Goal: Transaction & Acquisition: Obtain resource

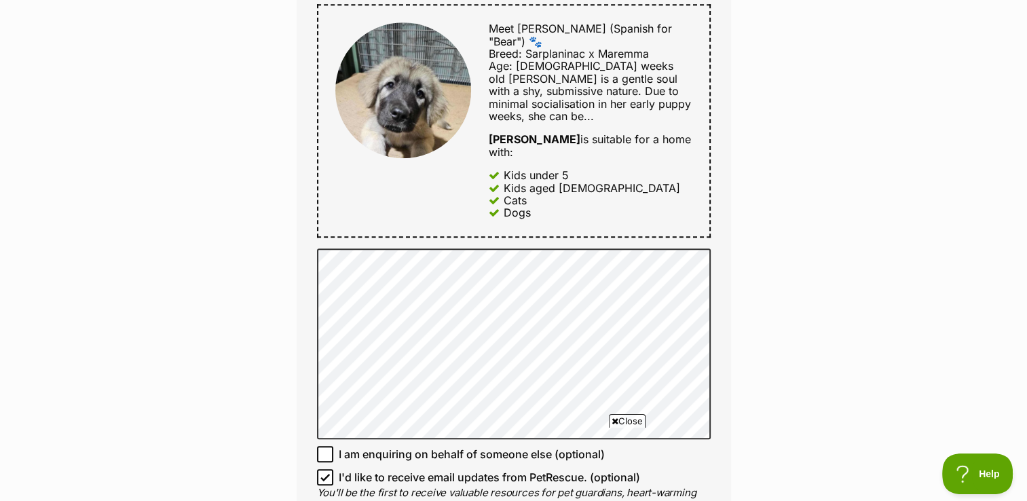
scroll to position [679, 0]
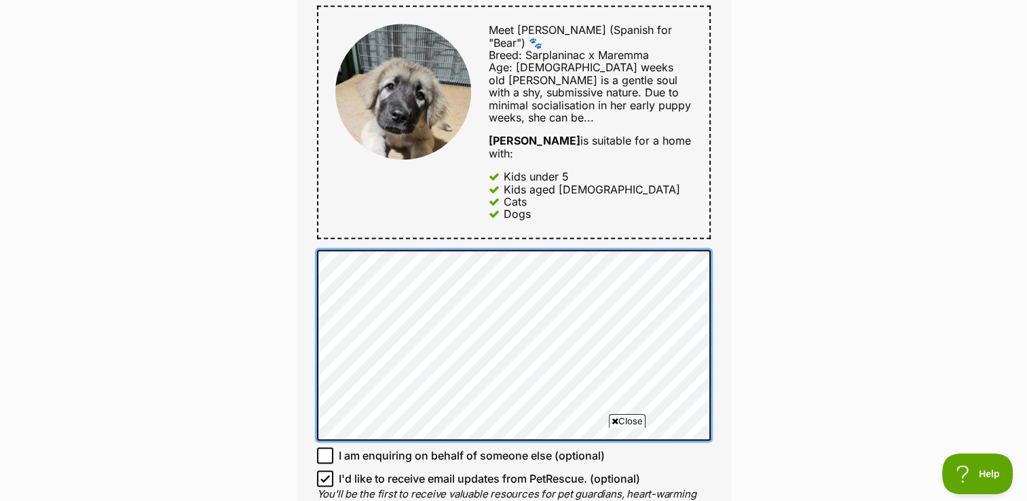
click at [311, 226] on div "Full name [PERSON_NAME] [PERSON_NAME] Trustum Email We require this to be able …" at bounding box center [514, 108] width 435 height 924
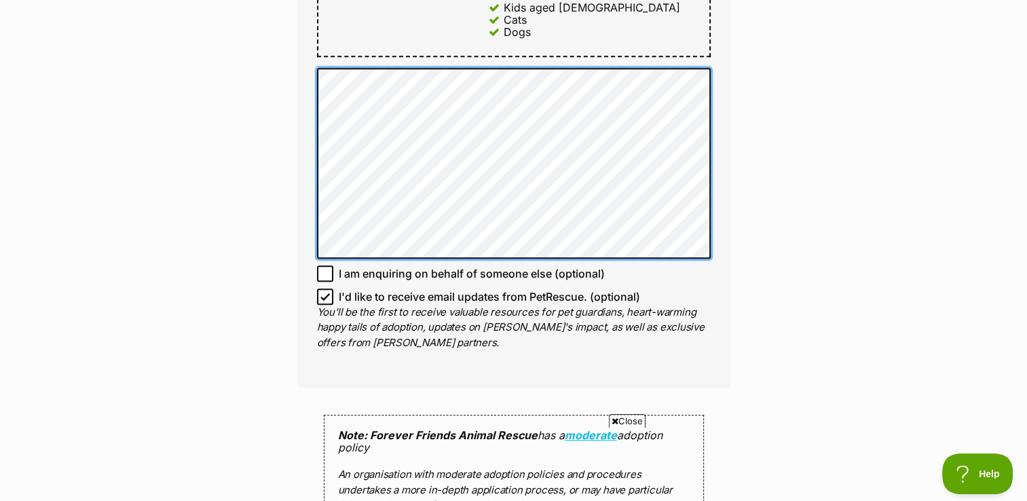
scroll to position [883, 0]
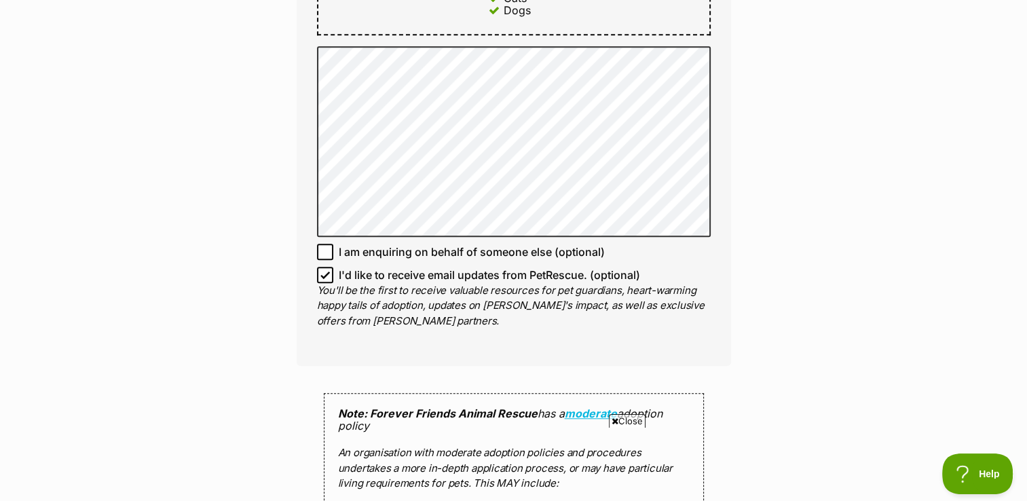
click at [323, 270] on icon at bounding box center [326, 275] width 10 height 10
click at [323, 267] on input "I'd like to receive email updates from PetRescue. (optional)" at bounding box center [325, 275] width 16 height 16
checkbox input "false"
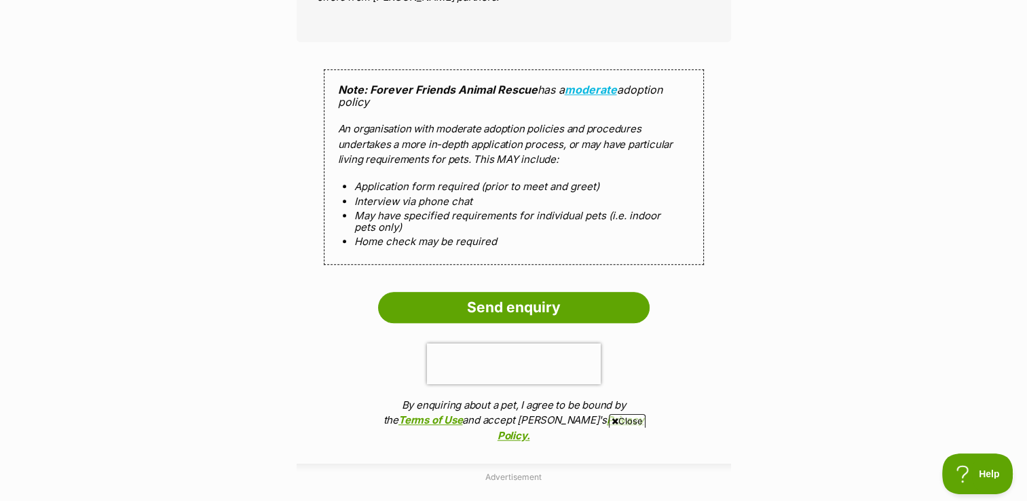
scroll to position [1222, 0]
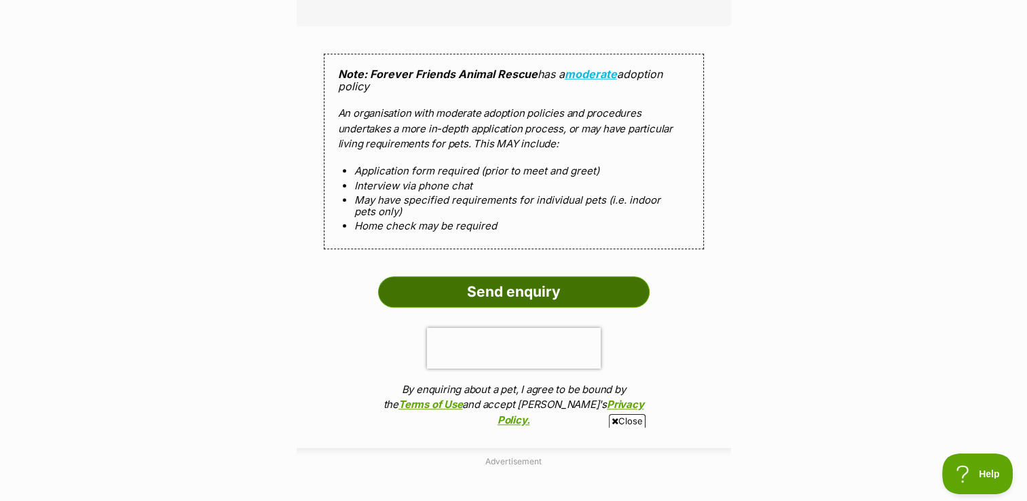
click at [530, 276] on input "Send enquiry" at bounding box center [514, 291] width 272 height 31
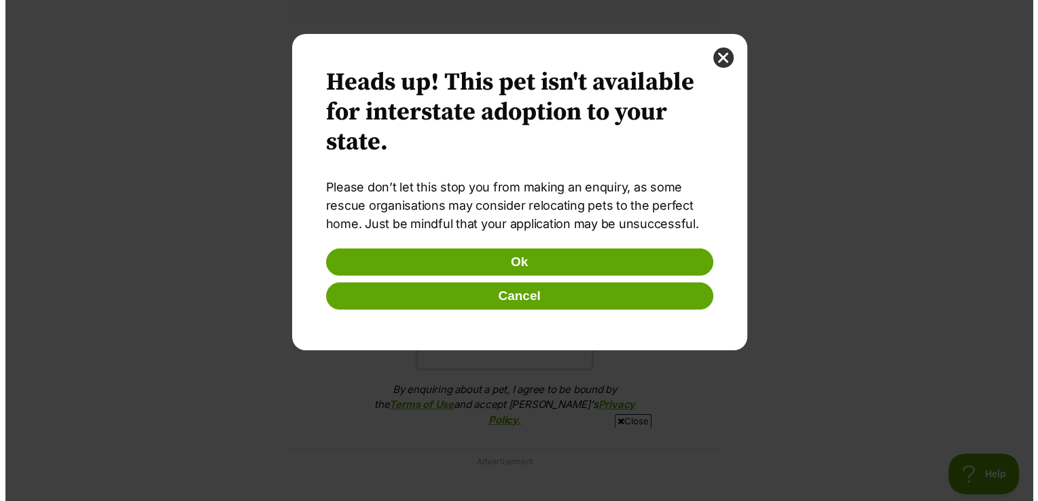
scroll to position [0, 0]
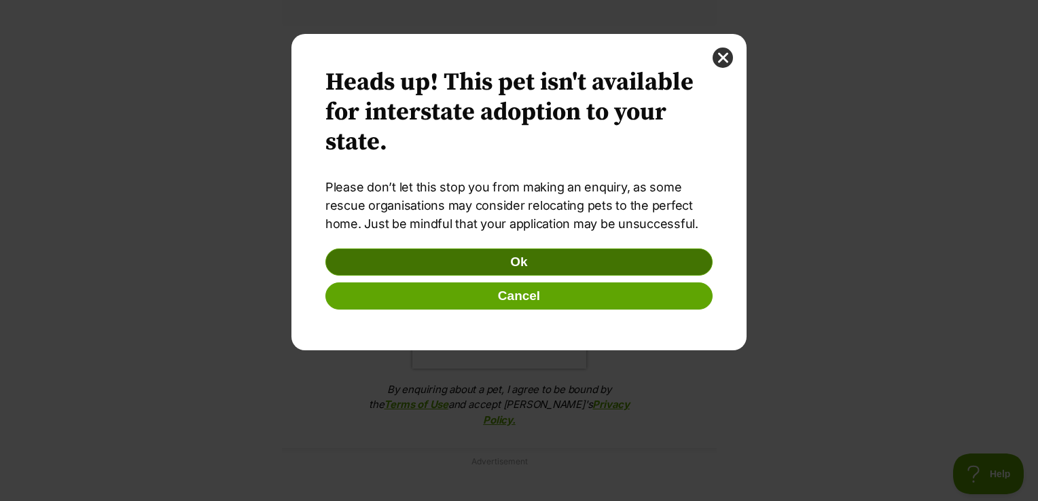
click at [524, 262] on button "Ok" at bounding box center [518, 262] width 387 height 27
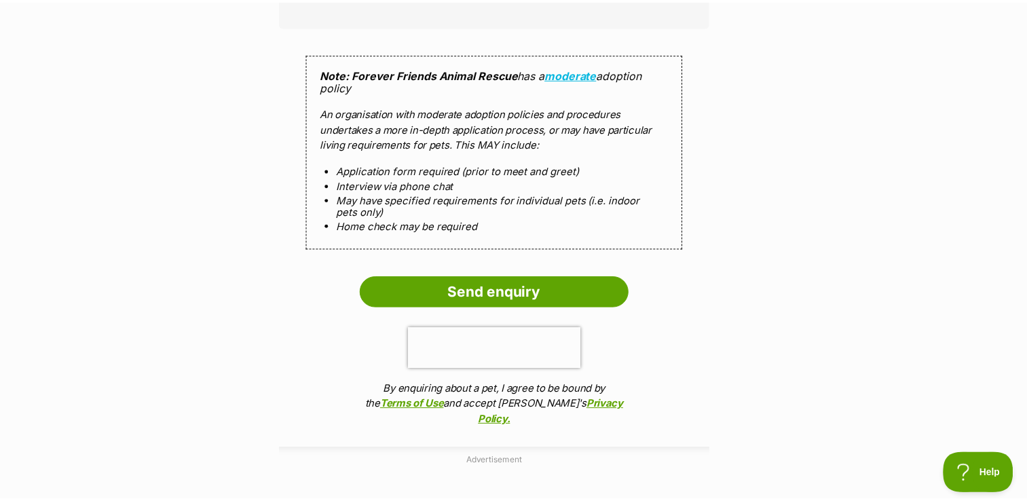
scroll to position [1222, 0]
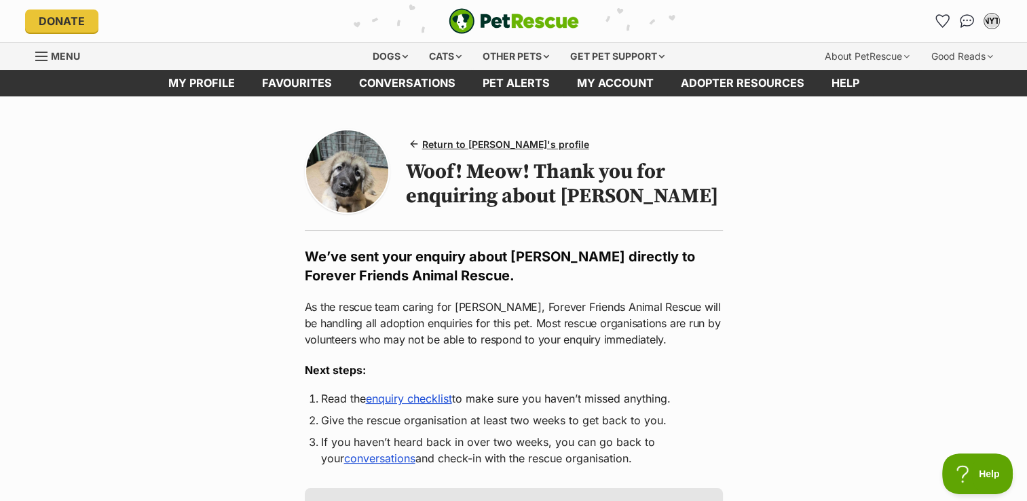
click at [335, 159] on img at bounding box center [347, 171] width 82 height 82
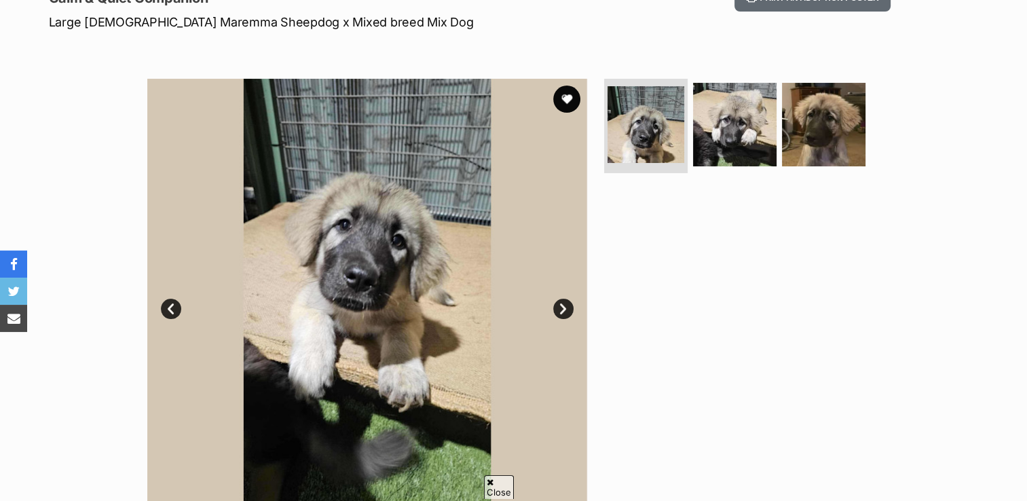
click at [561, 307] on link "Next" at bounding box center [563, 309] width 20 height 20
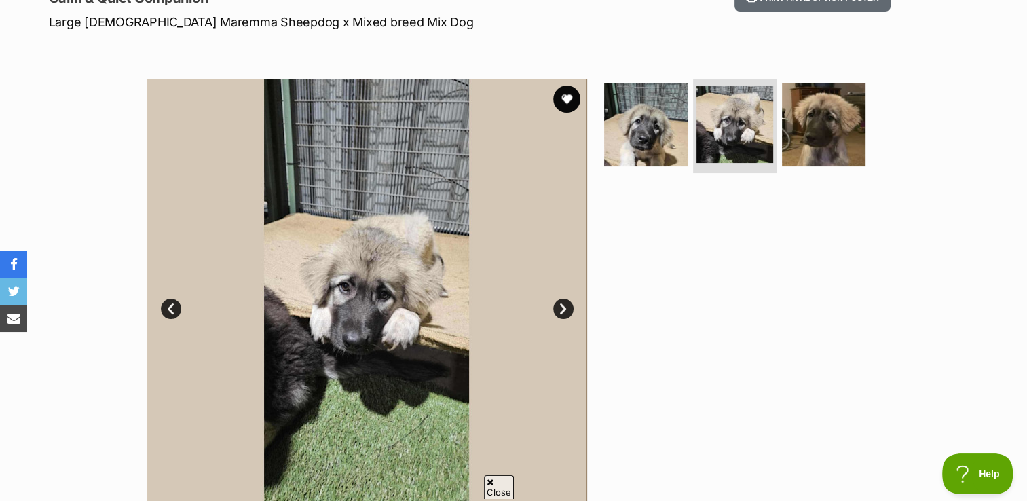
click at [561, 306] on link "Next" at bounding box center [563, 309] width 20 height 20
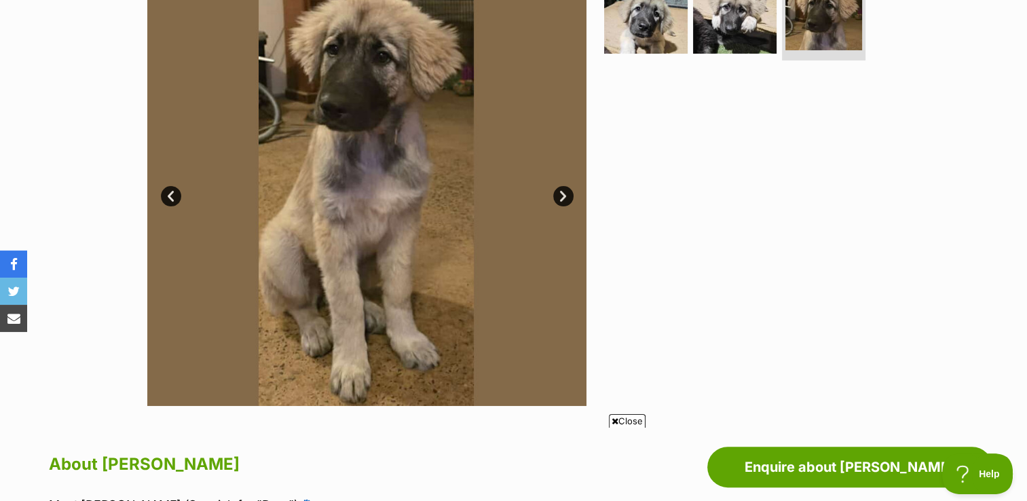
scroll to position [272, 0]
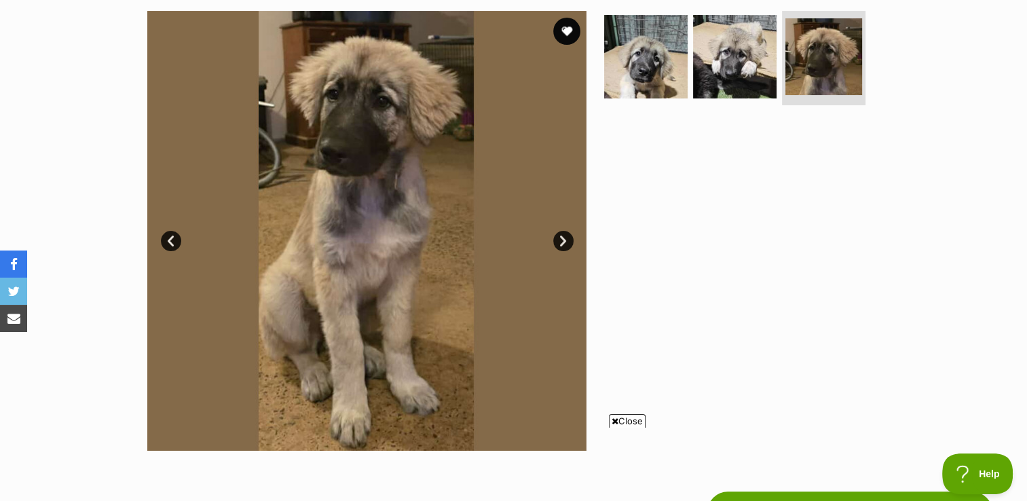
click at [568, 243] on link "Next" at bounding box center [563, 241] width 20 height 20
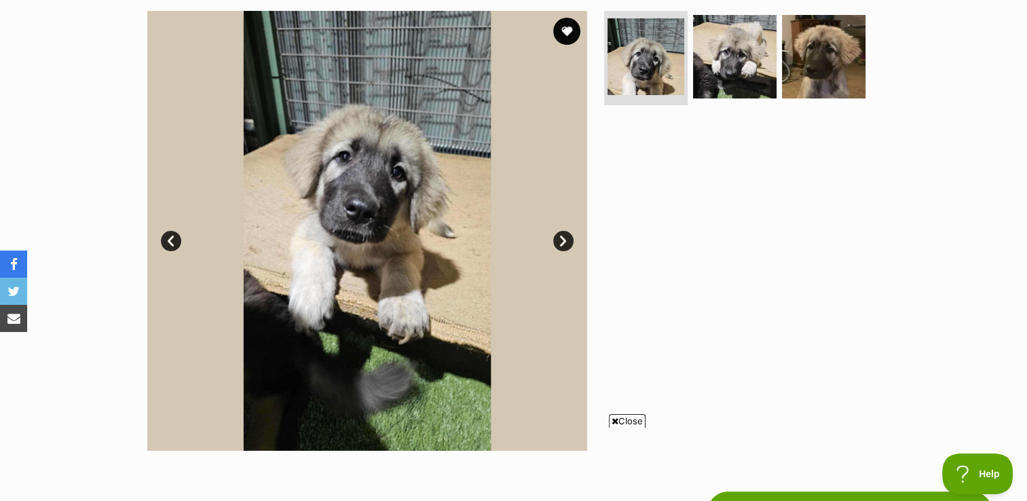
click at [568, 243] on link "Next" at bounding box center [563, 241] width 20 height 20
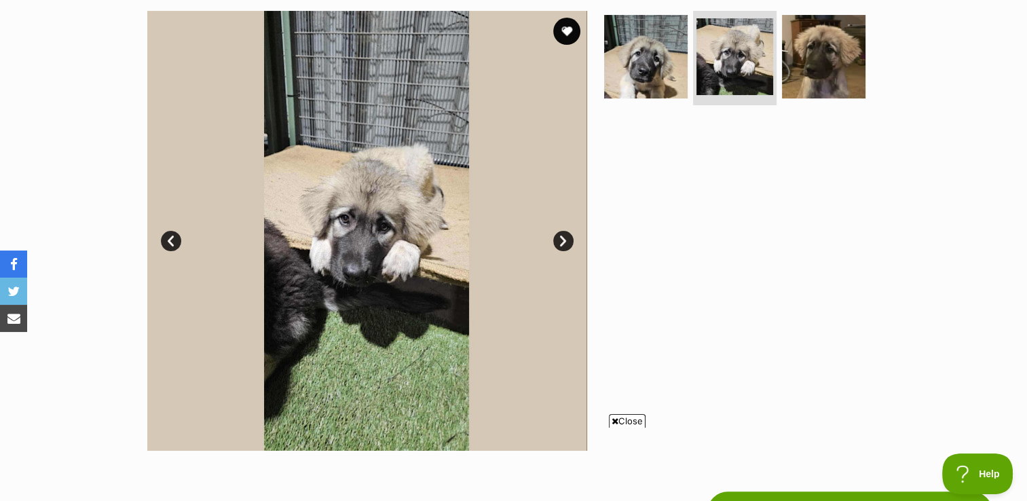
click at [568, 243] on link "Next" at bounding box center [563, 241] width 20 height 20
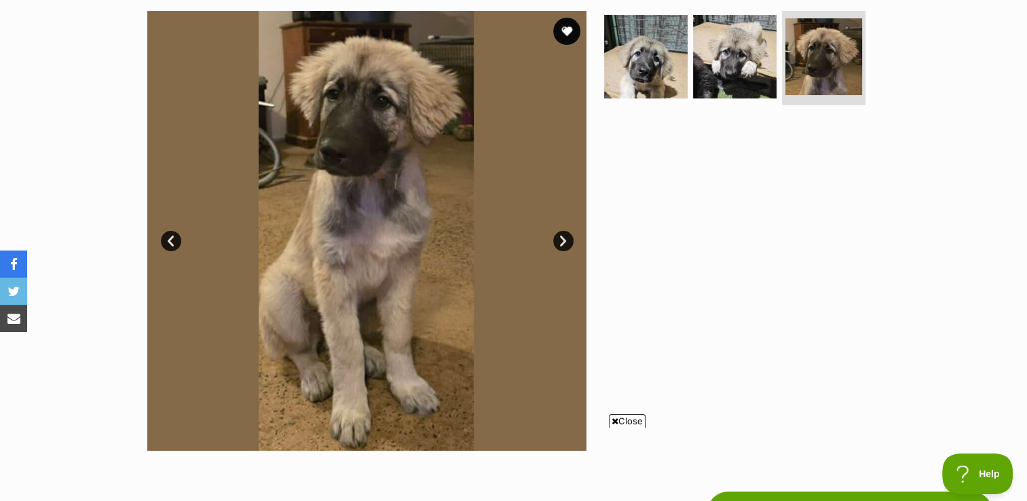
click at [168, 238] on link "Prev" at bounding box center [171, 241] width 20 height 20
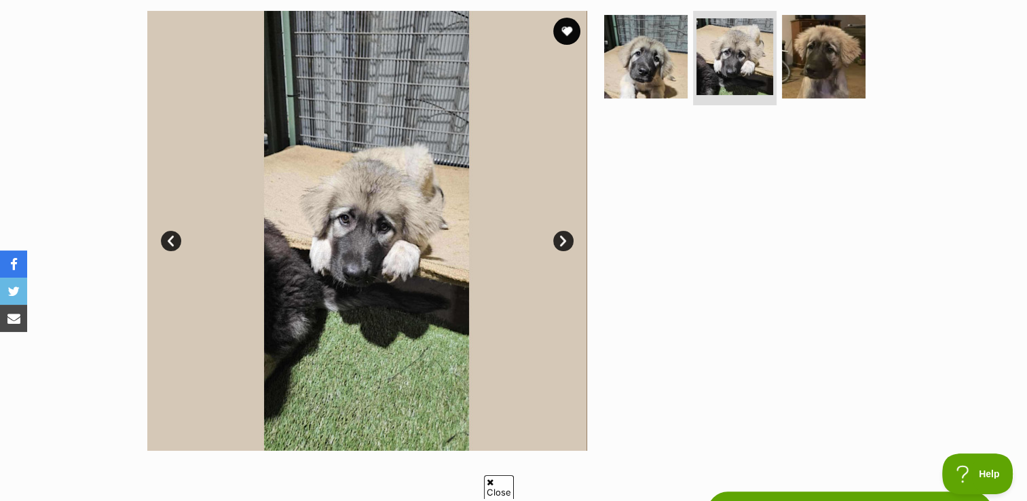
click at [168, 238] on link "Prev" at bounding box center [171, 241] width 20 height 20
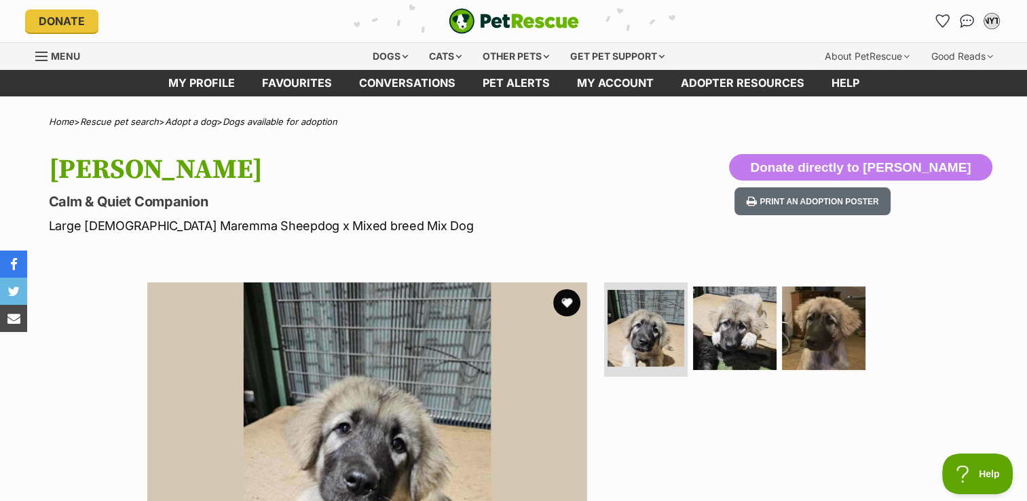
scroll to position [204, 0]
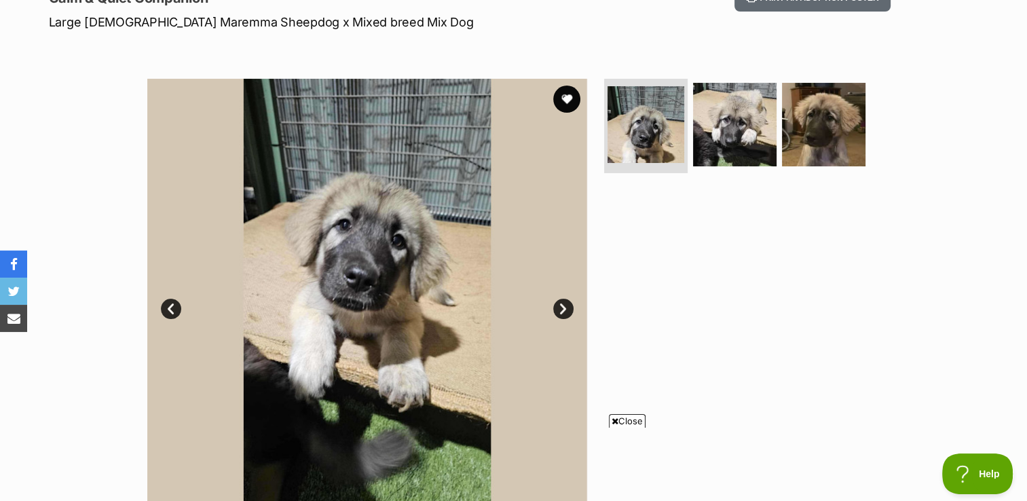
click at [562, 309] on link "Next" at bounding box center [563, 309] width 20 height 20
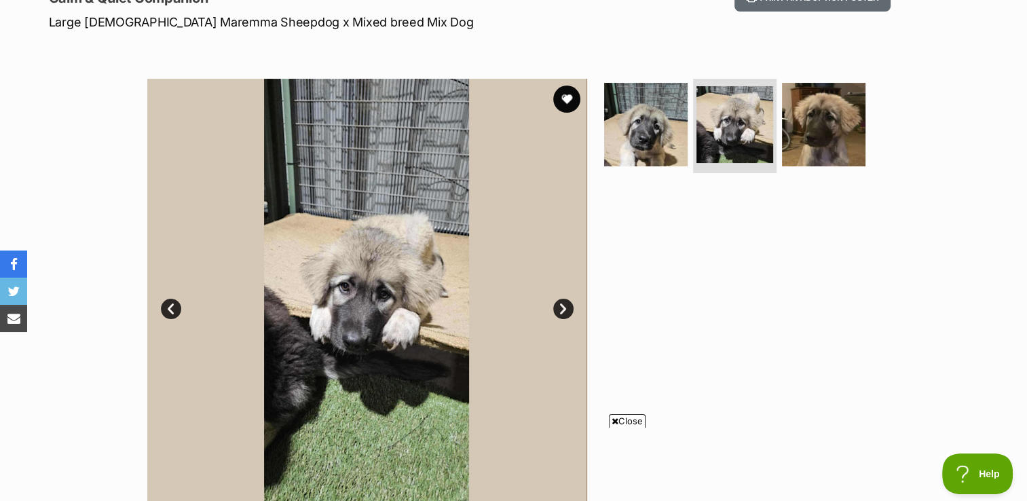
click at [562, 309] on link "Next" at bounding box center [563, 309] width 20 height 20
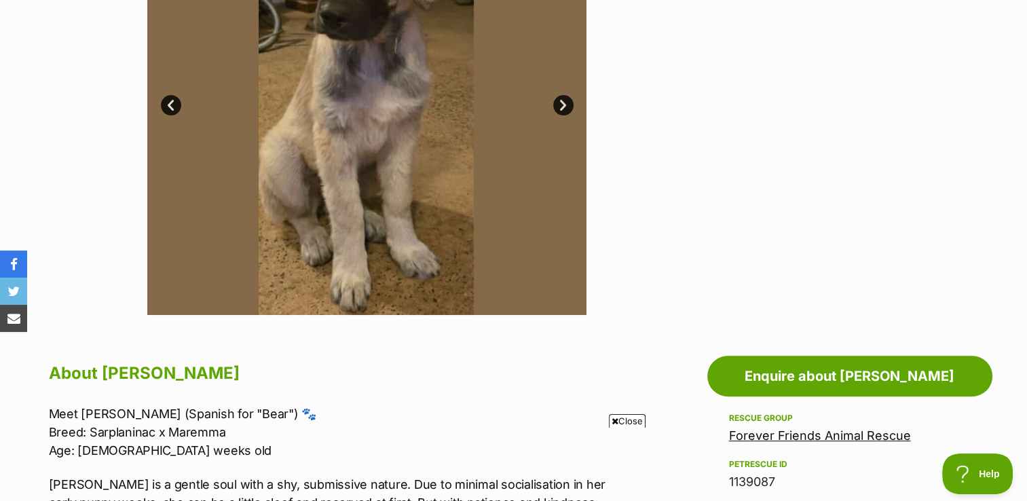
scroll to position [340, 0]
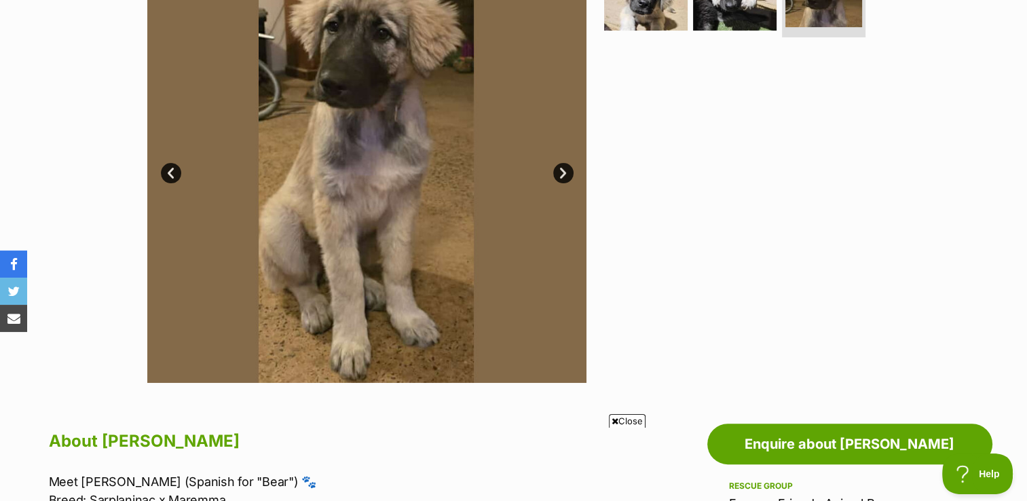
click at [560, 171] on link "Next" at bounding box center [563, 173] width 20 height 20
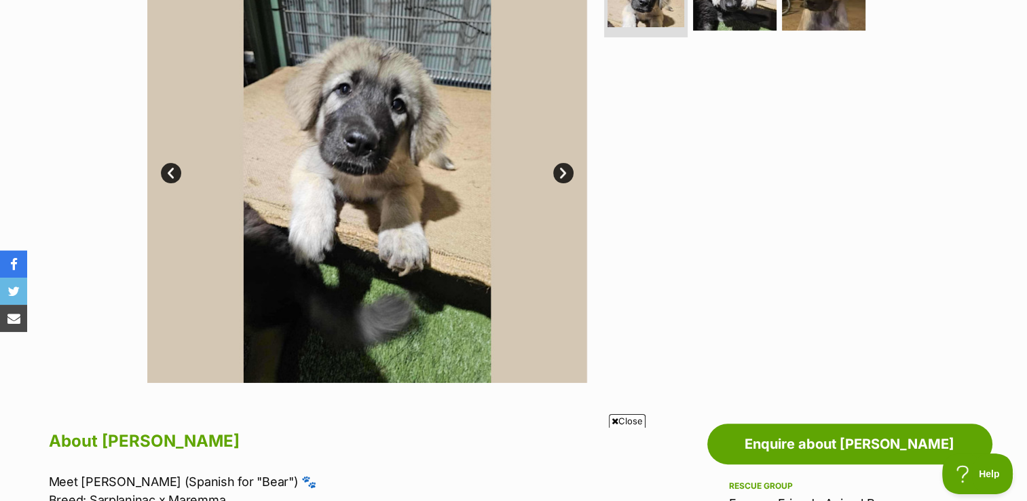
click at [560, 171] on link "Next" at bounding box center [563, 173] width 20 height 20
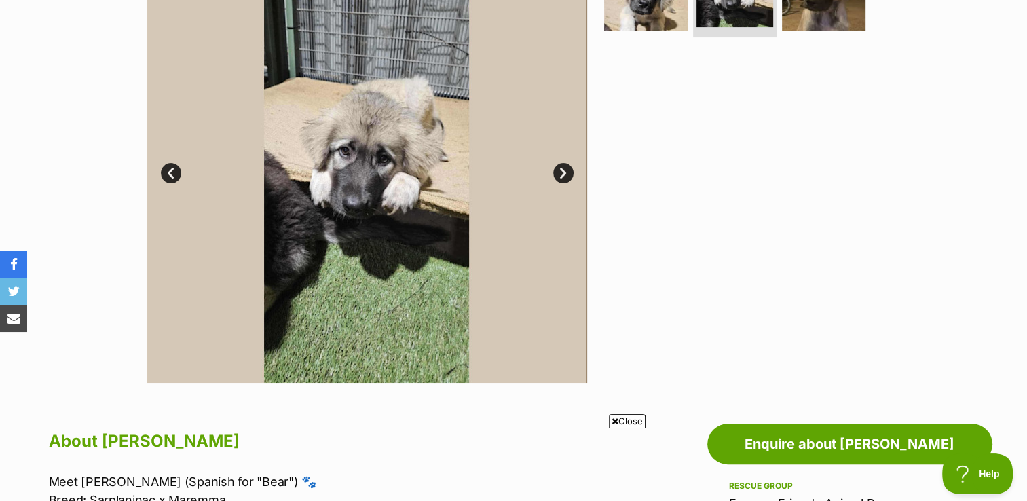
click at [560, 171] on link "Next" at bounding box center [563, 173] width 20 height 20
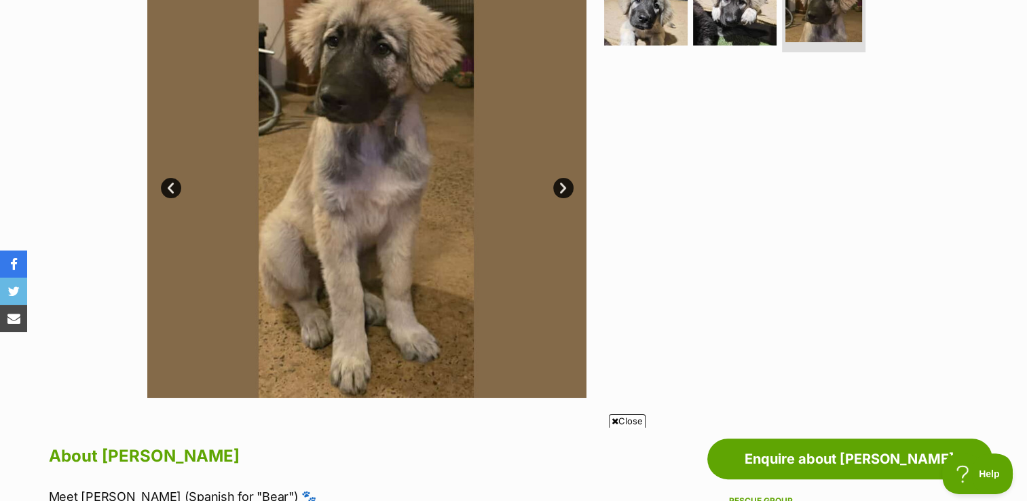
scroll to position [475, 0]
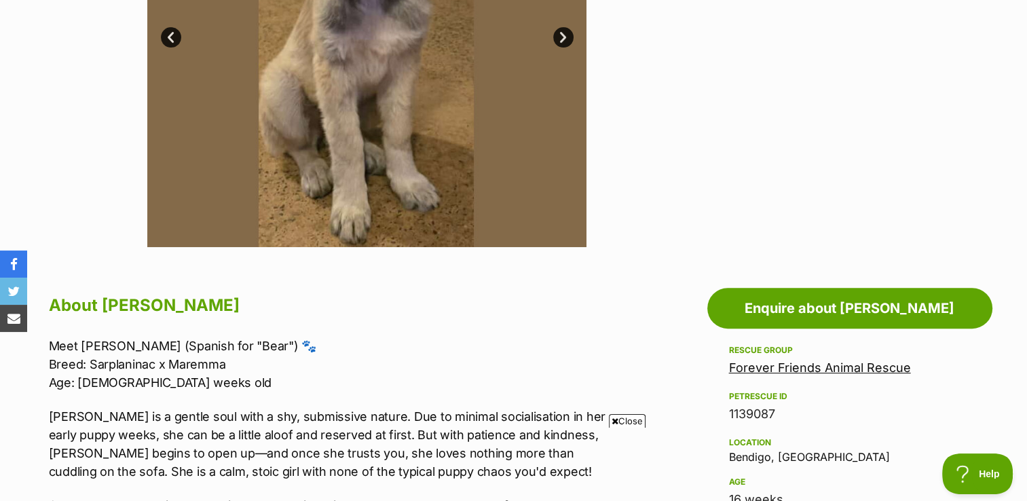
click at [617, 423] on span "Close" at bounding box center [627, 421] width 37 height 14
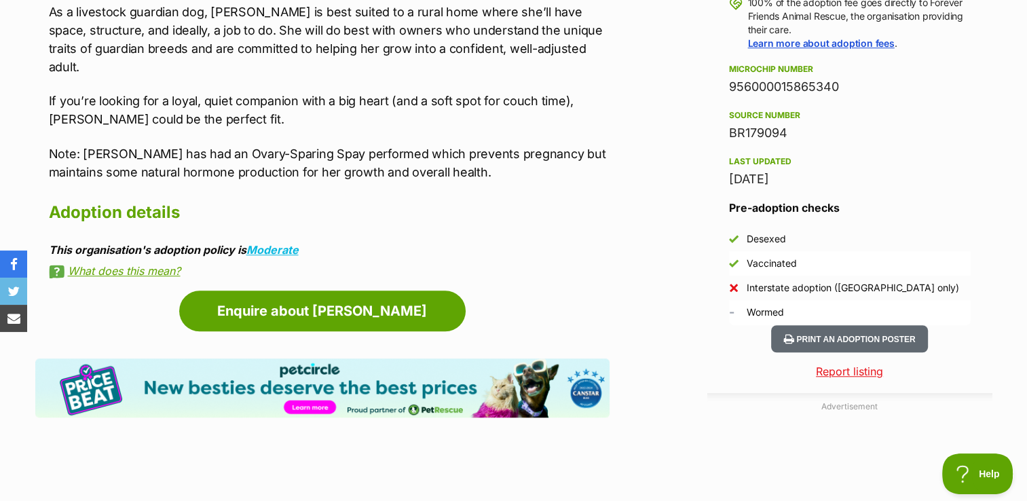
scroll to position [1087, 0]
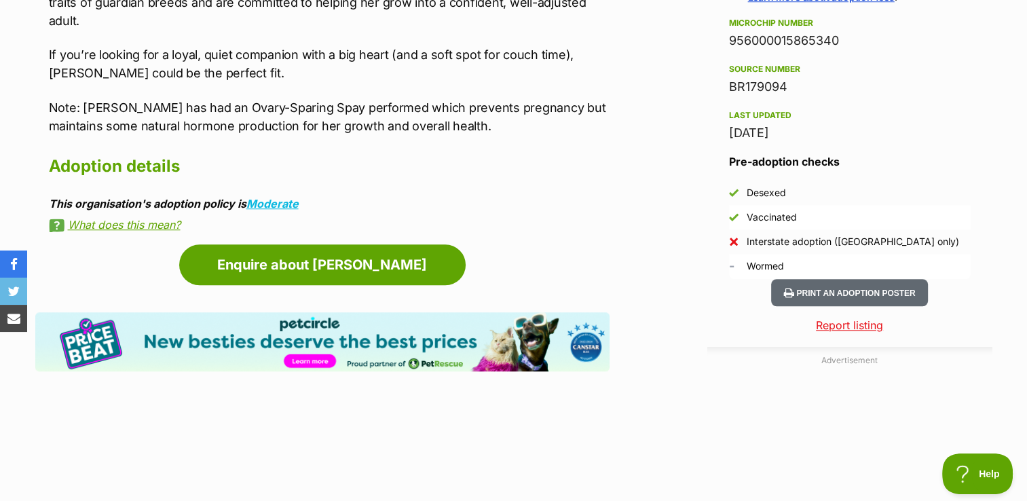
click at [146, 219] on link "What does this mean?" at bounding box center [329, 225] width 561 height 12
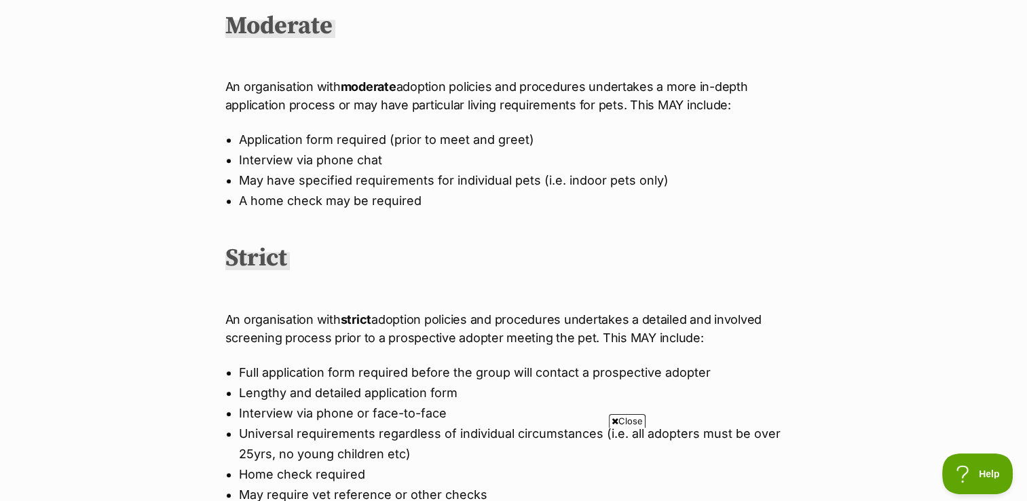
scroll to position [815, 0]
